Goal: Task Accomplishment & Management: Manage account settings

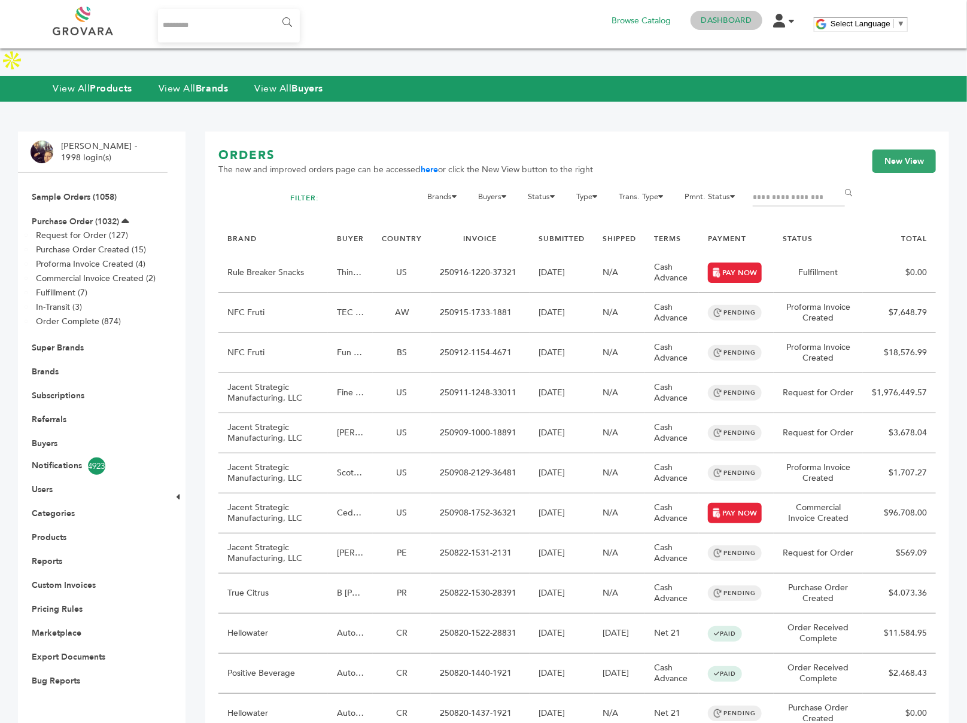
click at [725, 19] on link "Dashboard" at bounding box center [726, 20] width 50 height 11
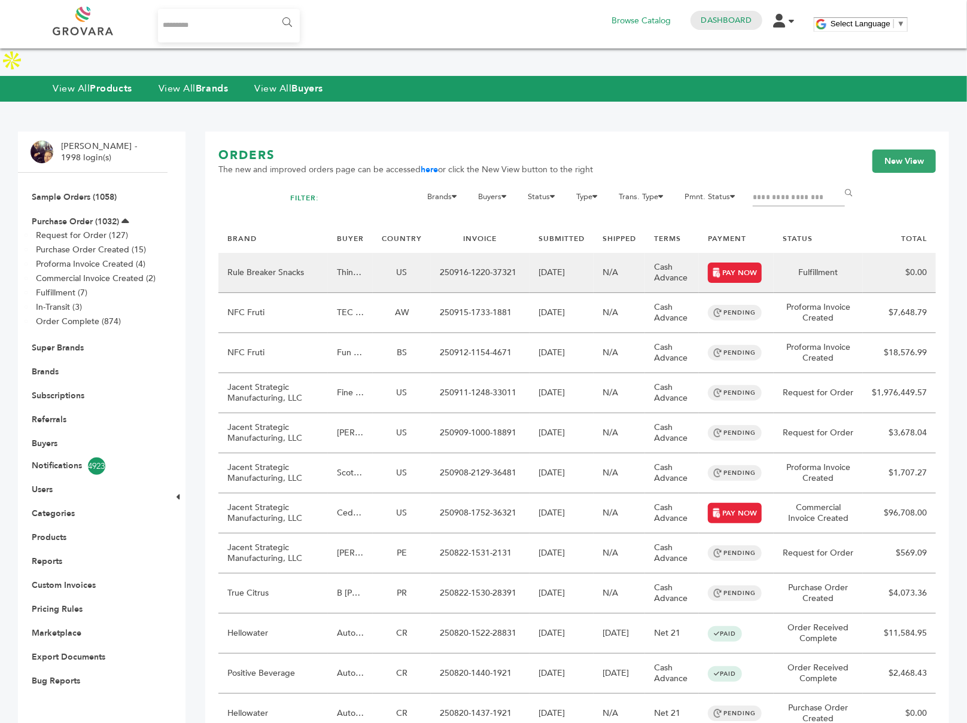
click at [400, 254] on td "US" at bounding box center [402, 273] width 58 height 40
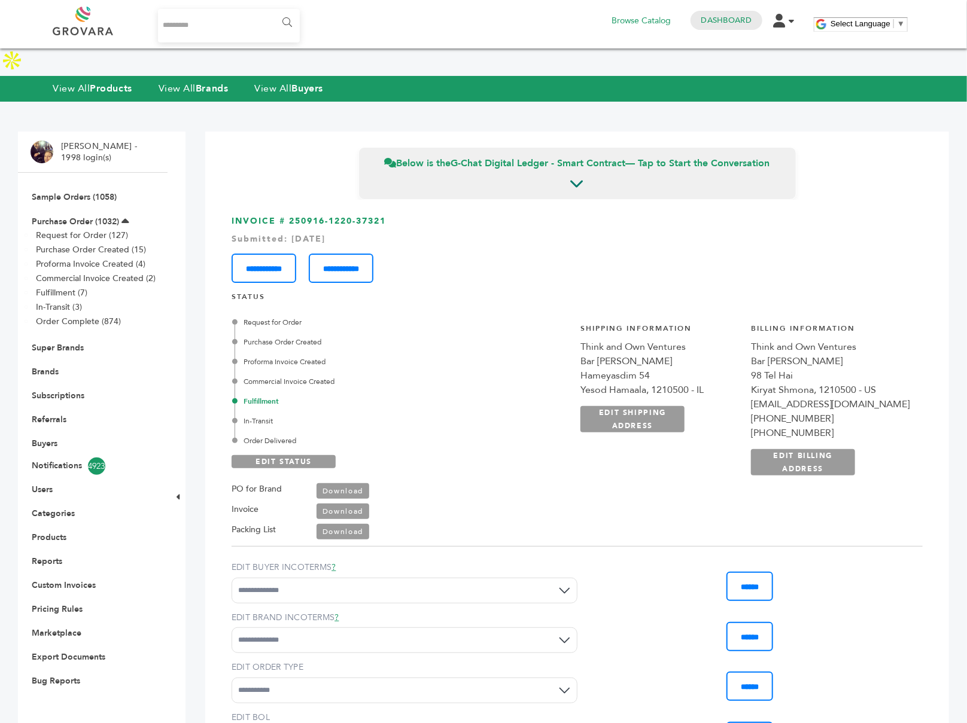
drag, startPoint x: 310, startPoint y: 414, endPoint x: 239, endPoint y: 294, distance: 139.5
click at [239, 317] on div "Request for Order Purchase Order Created Proforma Invoice Created Commercial In…" at bounding box center [354, 381] width 239 height 129
click at [323, 402] on div "Request for Order Purchase Order Created Proforma Invoice Created Commercial In…" at bounding box center [354, 381] width 239 height 129
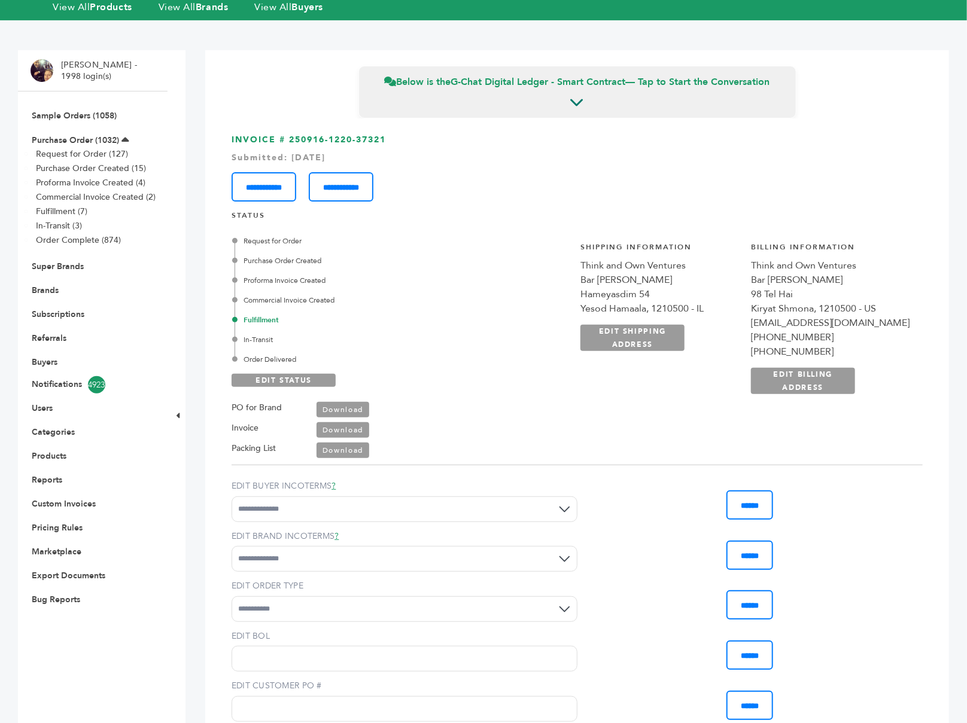
scroll to position [83, 0]
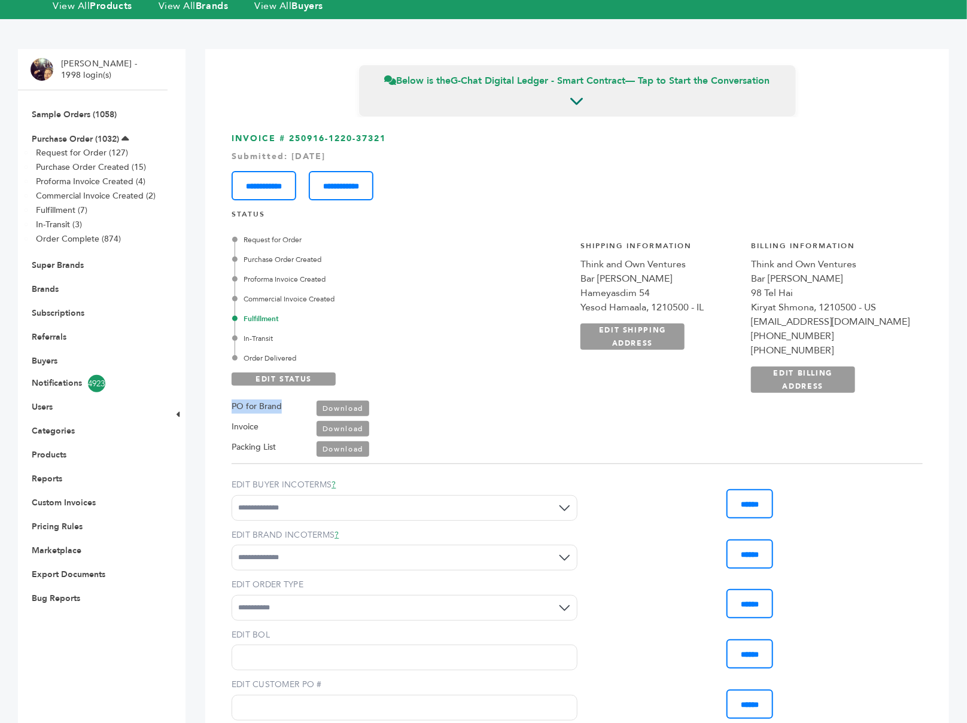
drag, startPoint x: 287, startPoint y: 376, endPoint x: 224, endPoint y: 376, distance: 63.4
click at [224, 376] on div "**********" at bounding box center [576, 431] width 717 height 628
drag, startPoint x: 263, startPoint y: 400, endPoint x: 228, endPoint y: 399, distance: 35.3
click at [228, 399] on div "**********" at bounding box center [576, 431] width 717 height 628
drag, startPoint x: 289, startPoint y: 421, endPoint x: 225, endPoint y: 421, distance: 64.0
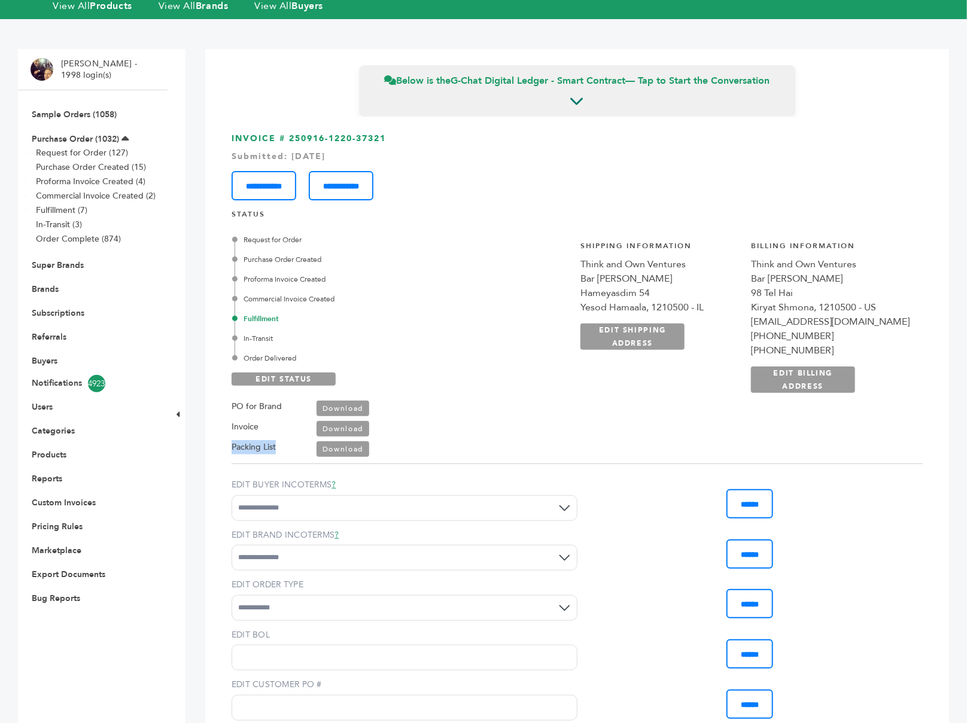
click at [225, 421] on div "**********" at bounding box center [576, 431] width 717 height 628
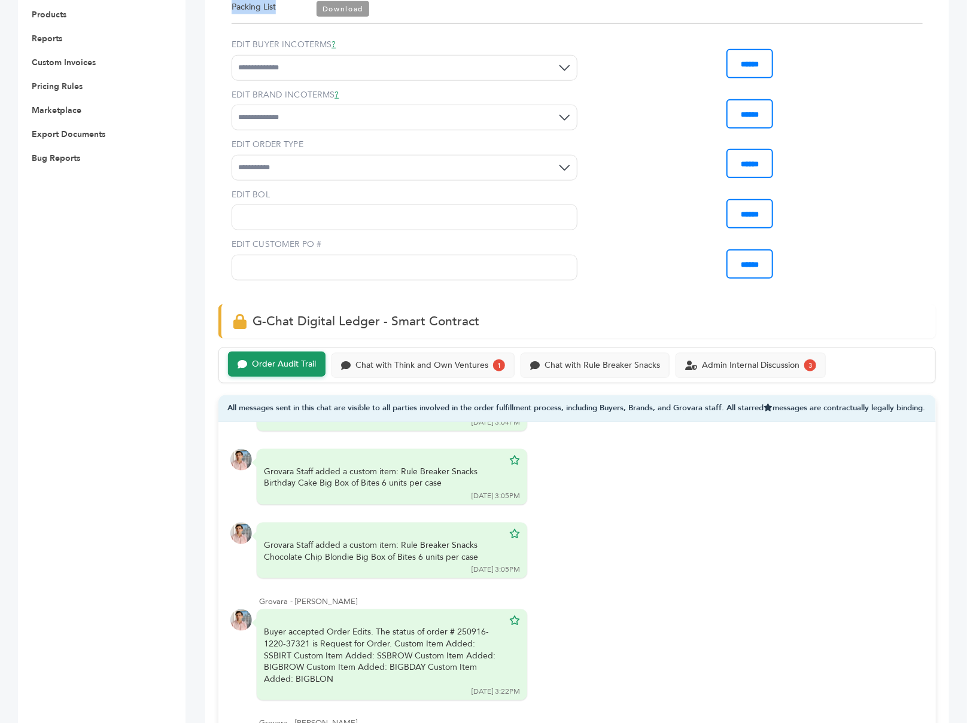
scroll to position [530, 0]
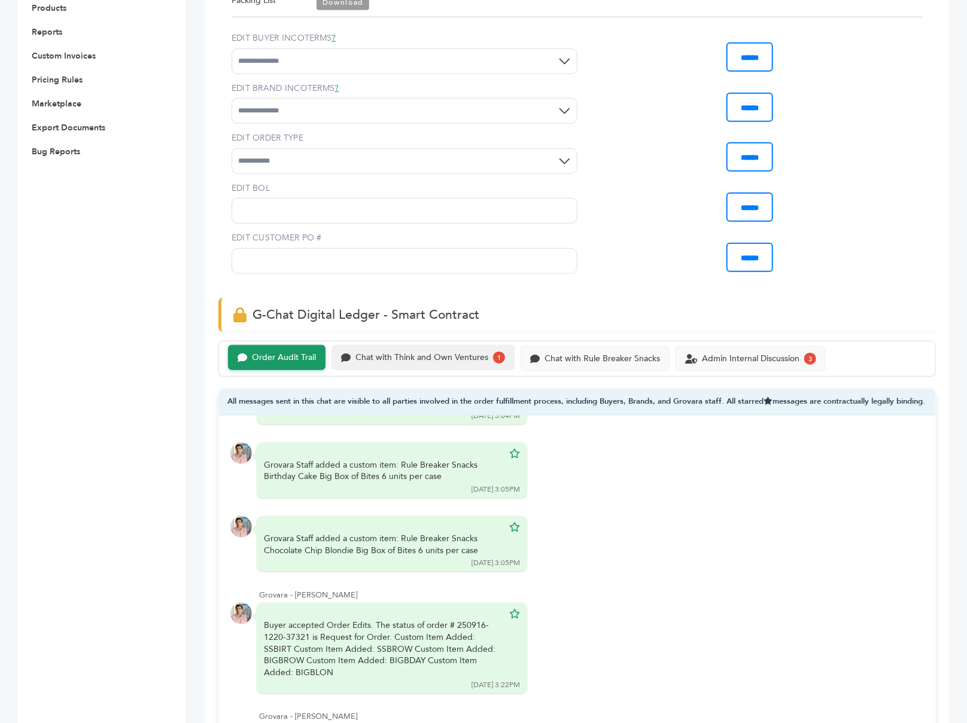
click at [428, 353] on div "Chat with Think and Own Ventures" at bounding box center [421, 358] width 133 height 10
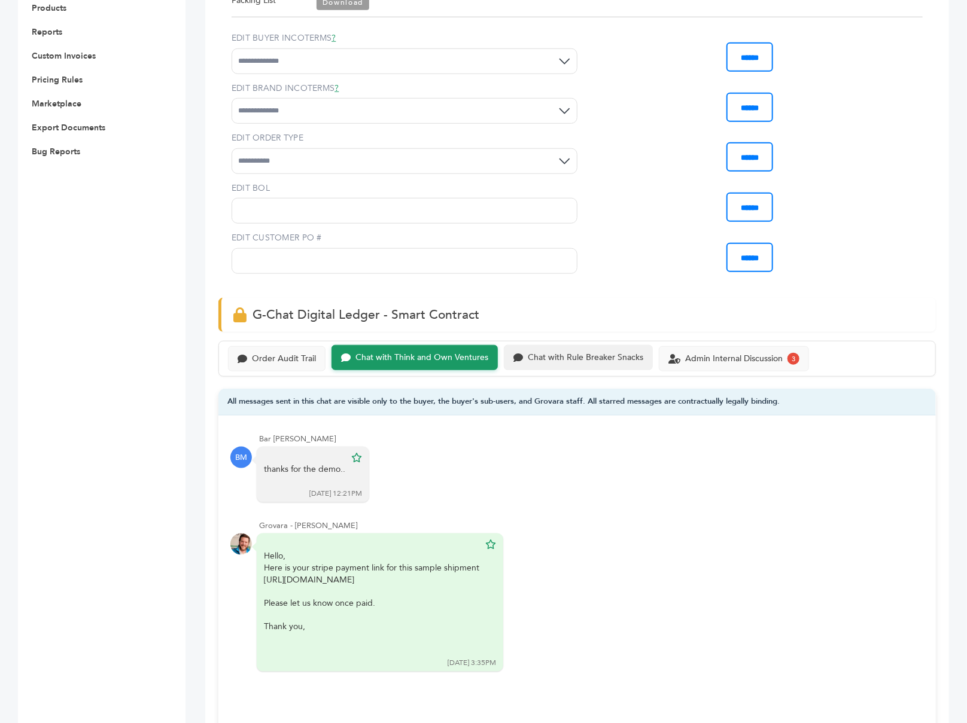
click at [629, 353] on div "Chat with Rule Breaker Snacks" at bounding box center [585, 358] width 115 height 10
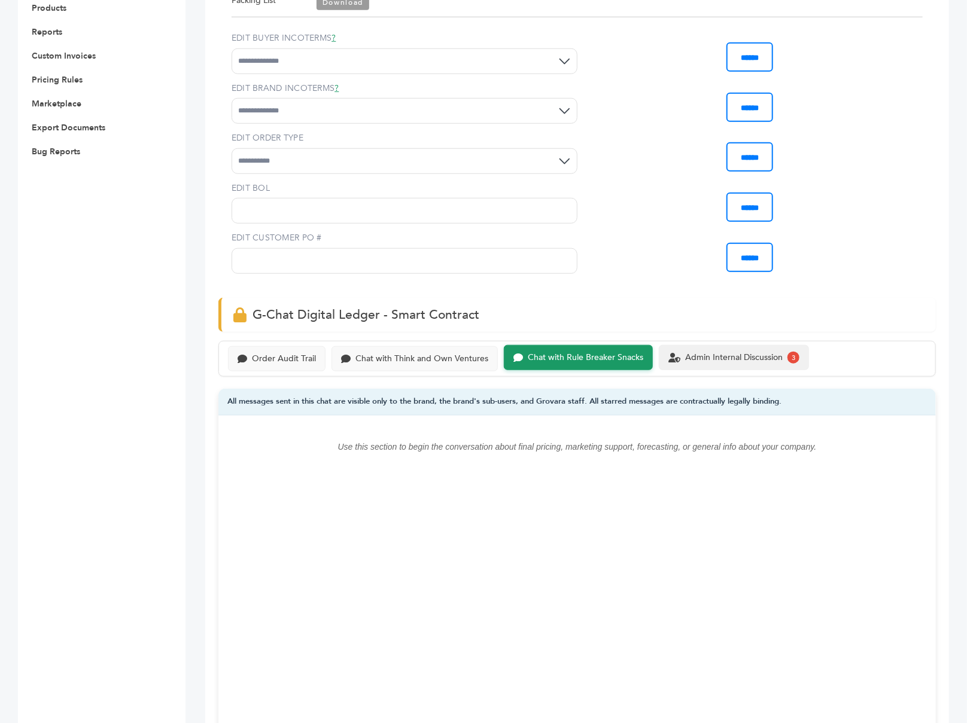
click at [712, 345] on div "Admin Internal Discussion 3" at bounding box center [734, 357] width 150 height 25
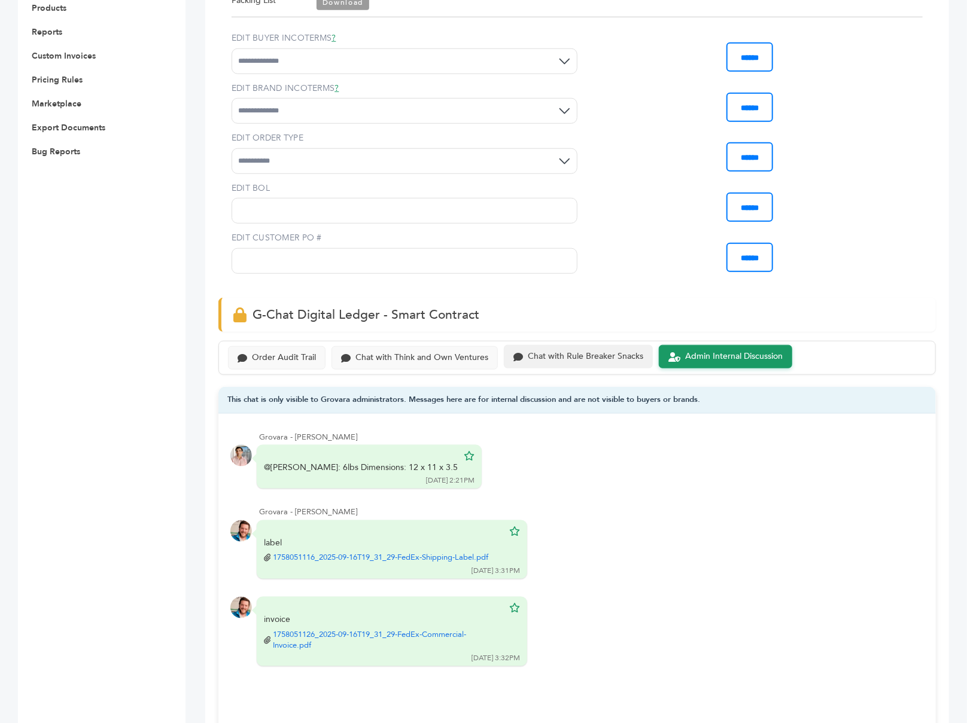
click at [561, 352] on div "Chat with Rule Breaker Snacks" at bounding box center [585, 357] width 115 height 10
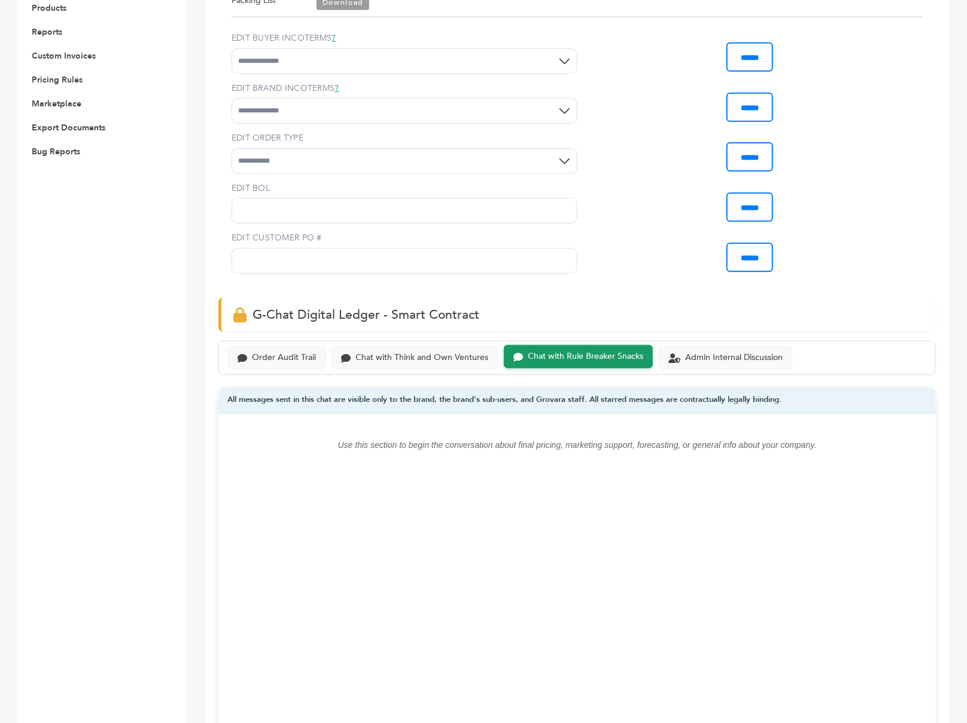
click at [377, 341] on div "Order Audit Trail Chat with Think and Own Ventures Chat with Rule Breaker Snack…" at bounding box center [576, 358] width 717 height 34
click at [373, 352] on div "Chat with Think and Own Ventures" at bounding box center [421, 357] width 133 height 10
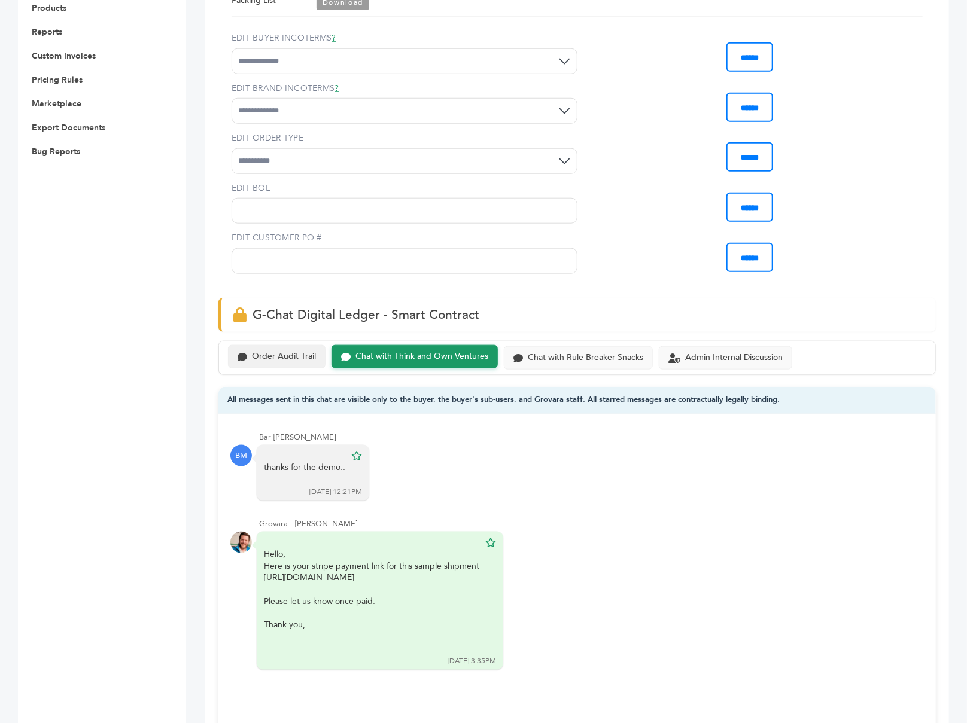
click at [255, 352] on div "Order Audit Trail" at bounding box center [284, 357] width 64 height 10
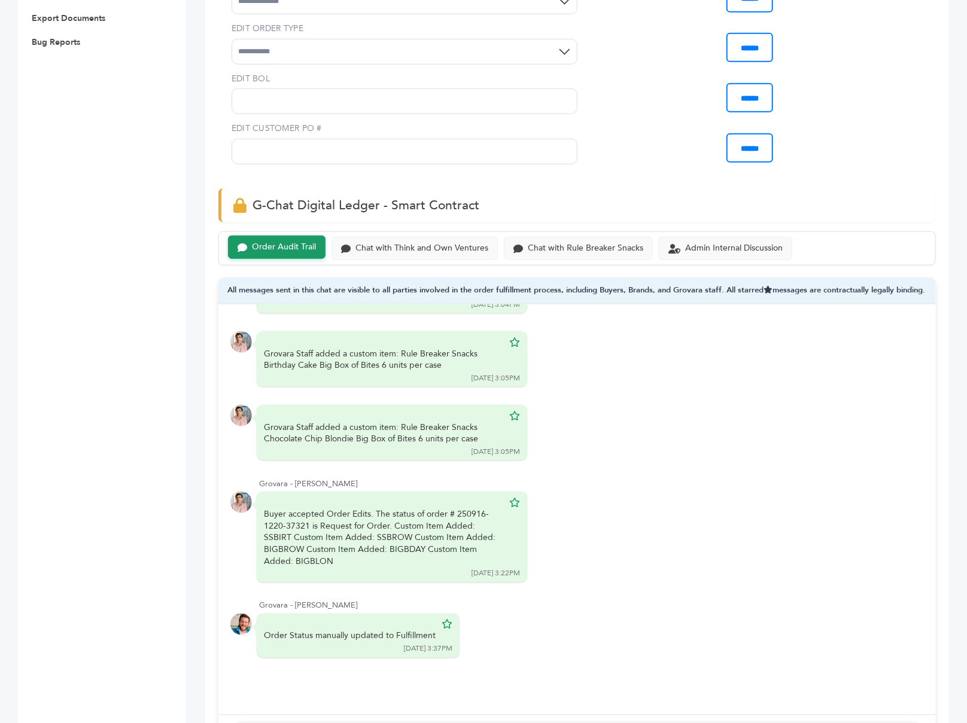
scroll to position [640, 0]
drag, startPoint x: 490, startPoint y: 171, endPoint x: 249, endPoint y: 175, distance: 241.2
click at [249, 188] on div "G-Chat Digital Ledger - Smart Contract" at bounding box center [576, 205] width 717 height 34
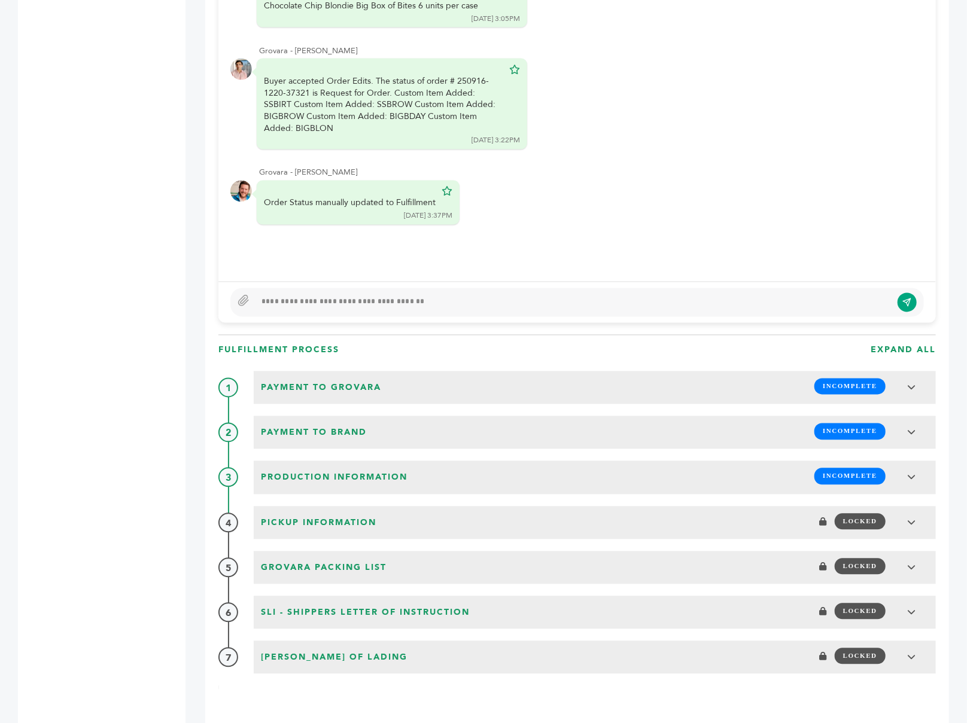
scroll to position [1081, 0]
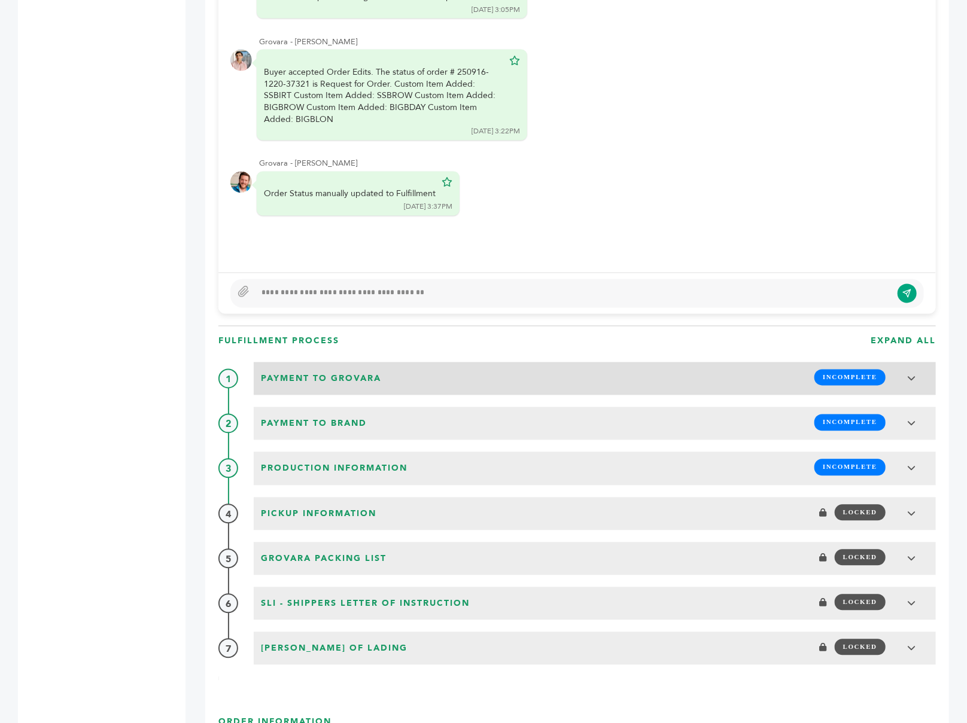
click at [325, 370] on span "Payment to Grovara" at bounding box center [320, 379] width 127 height 19
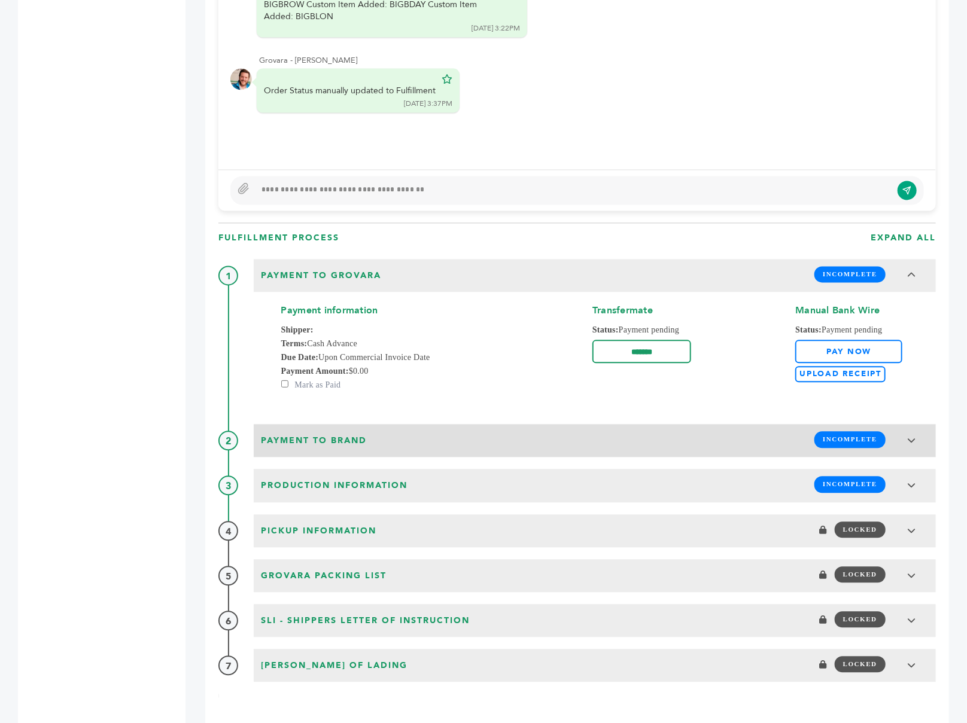
click at [315, 432] on span "Payment to brand" at bounding box center [313, 441] width 113 height 19
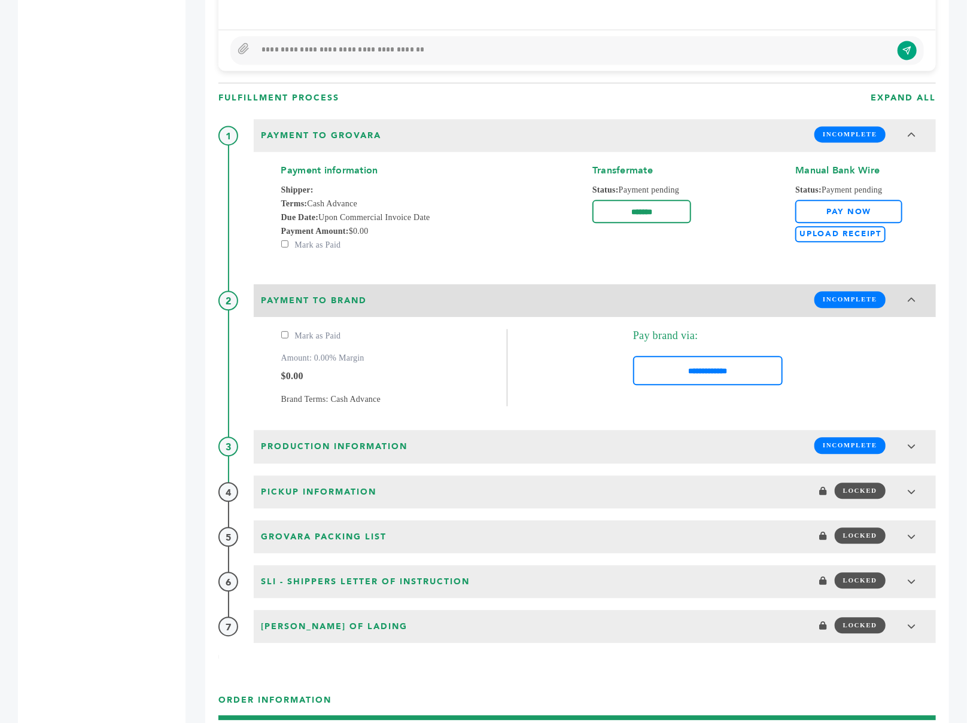
scroll to position [1370, 0]
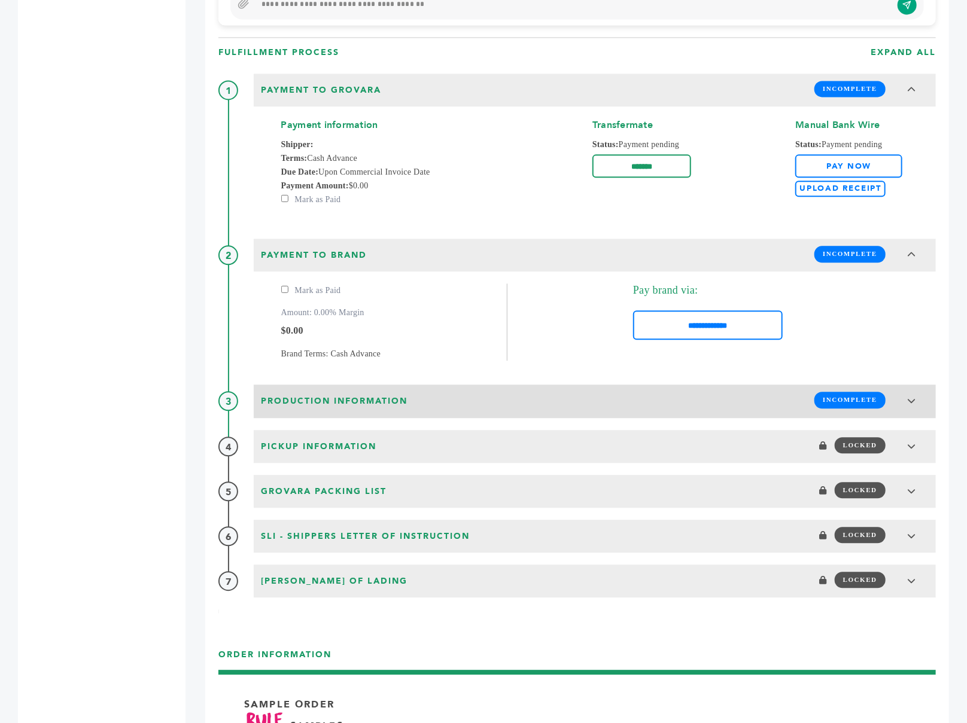
click at [342, 385] on h3 "Production Information INCOMPLETE" at bounding box center [595, 401] width 682 height 33
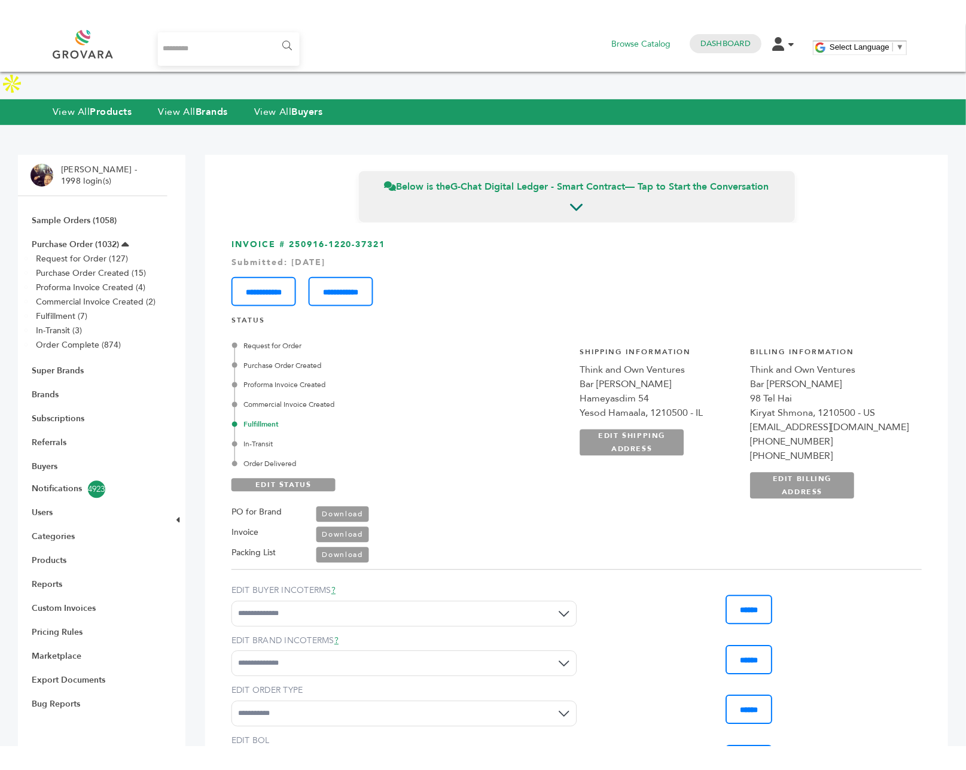
scroll to position [1056, 0]
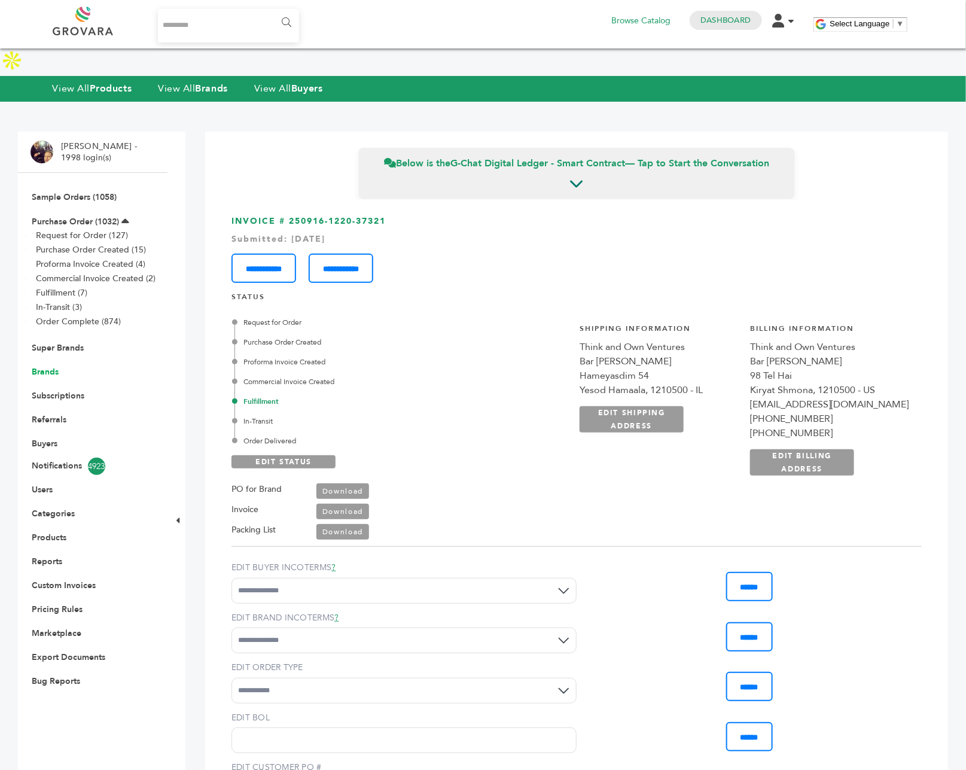
click at [49, 366] on link "Brands" at bounding box center [45, 371] width 27 height 11
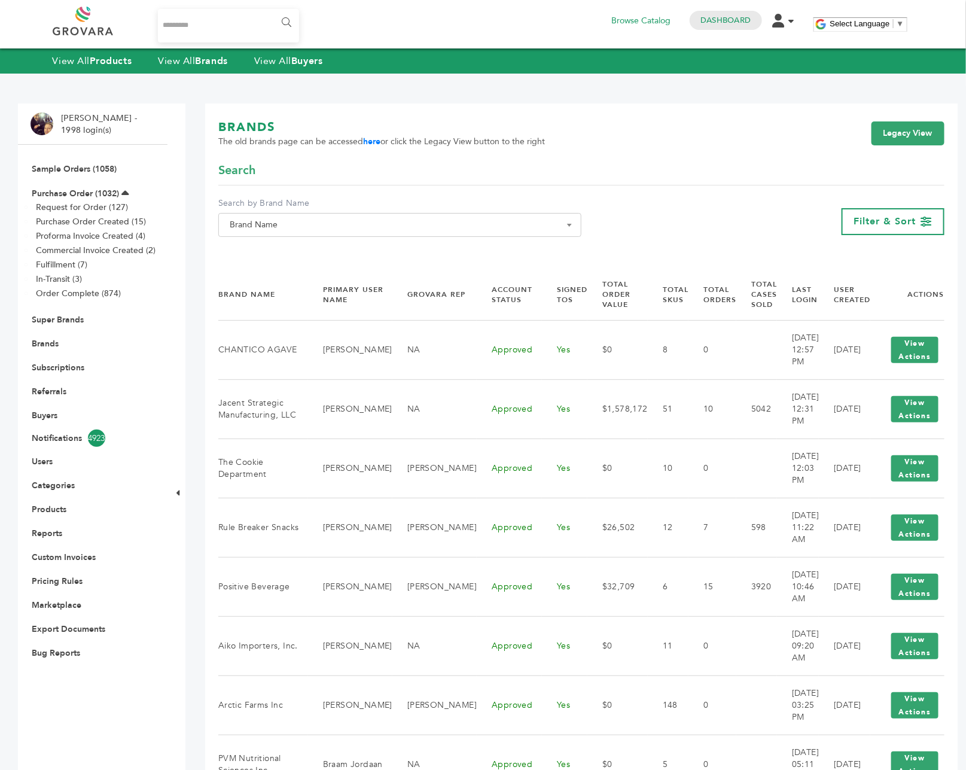
click at [477, 220] on span "Brand Name" at bounding box center [400, 225] width 350 height 17
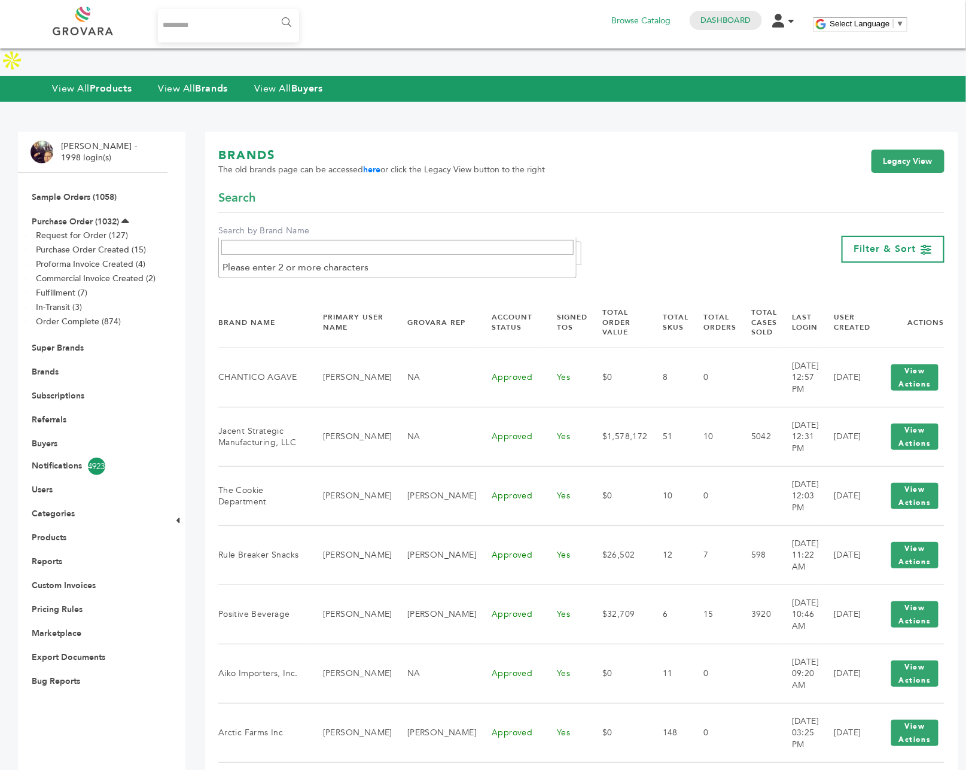
click at [442, 238] on span at bounding box center [397, 248] width 357 height 20
click at [439, 244] on input "Search" at bounding box center [397, 247] width 352 height 15
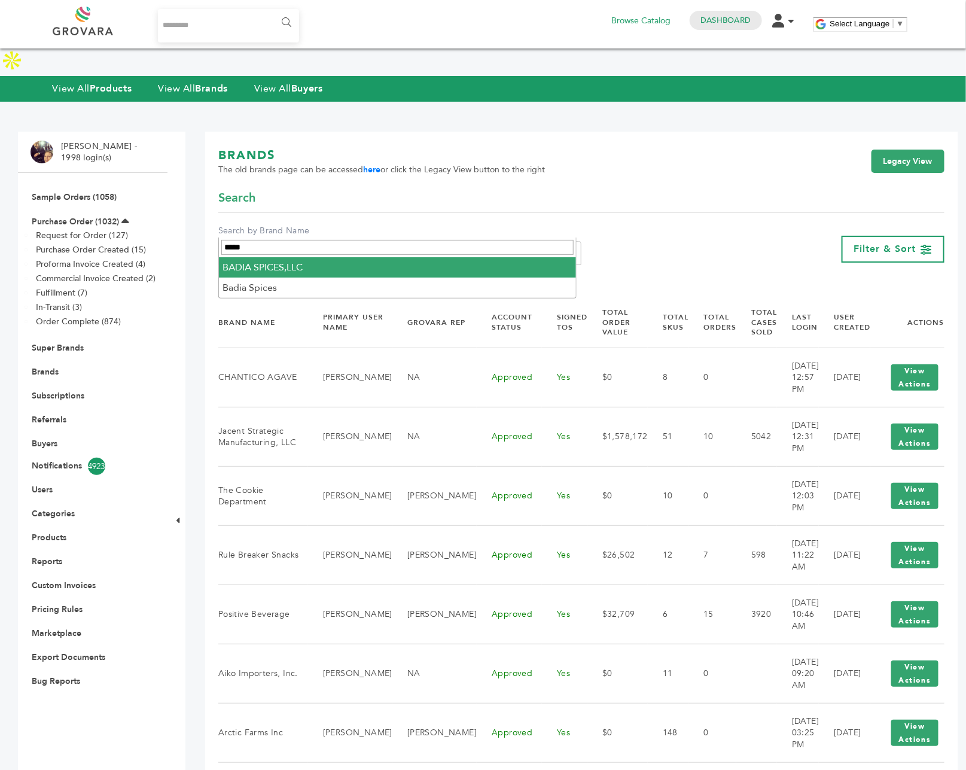
type input "*****"
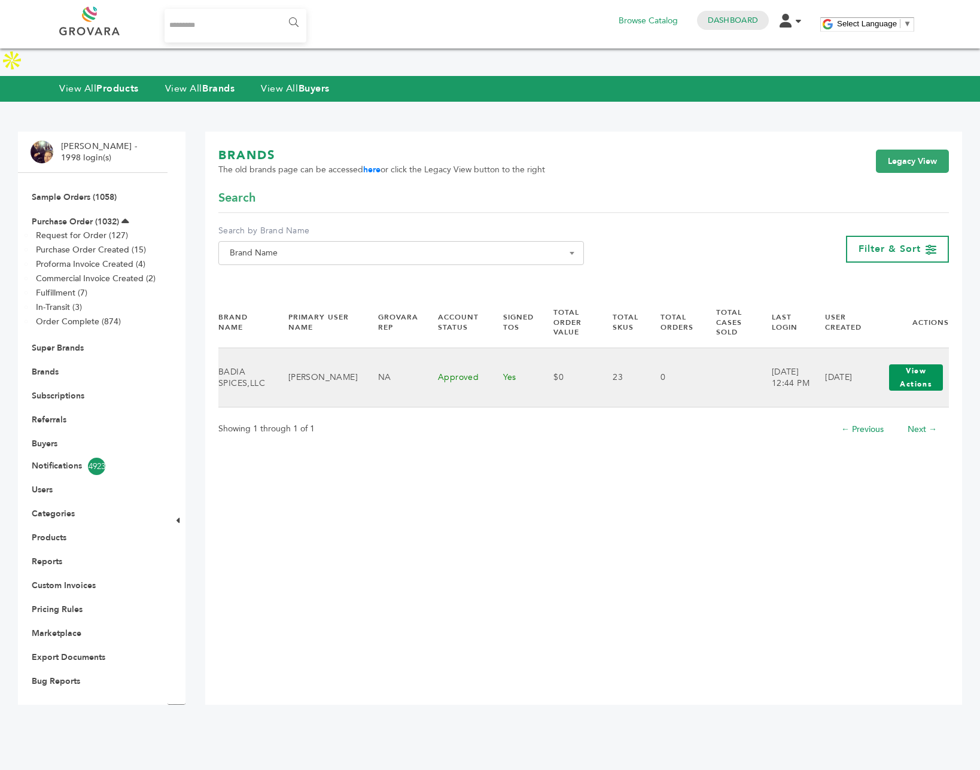
click at [920, 364] on button "View Actions" at bounding box center [916, 377] width 54 height 26
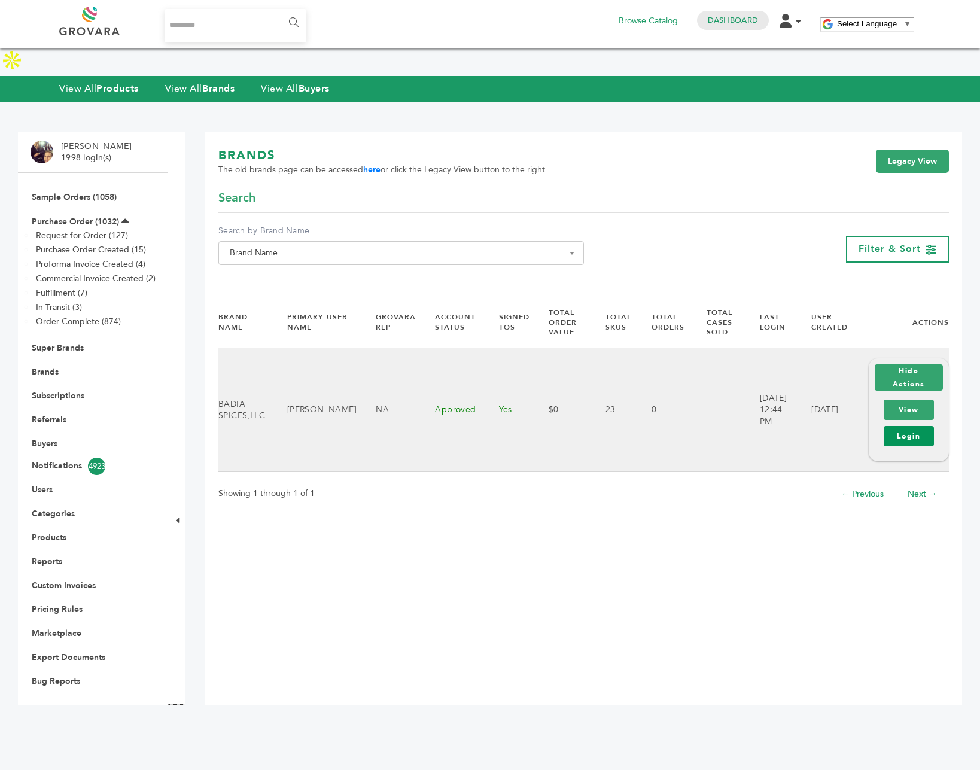
click at [911, 426] on link "Login" at bounding box center [909, 436] width 50 height 20
